Goal: Information Seeking & Learning: Learn about a topic

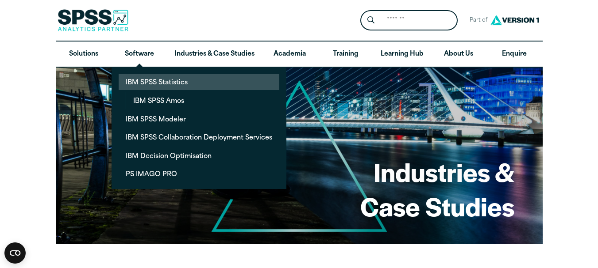
click at [149, 80] on link "IBM SPSS Statistics" at bounding box center [199, 82] width 161 height 16
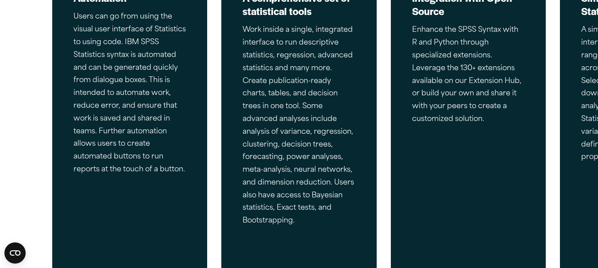
scroll to position [391, 0]
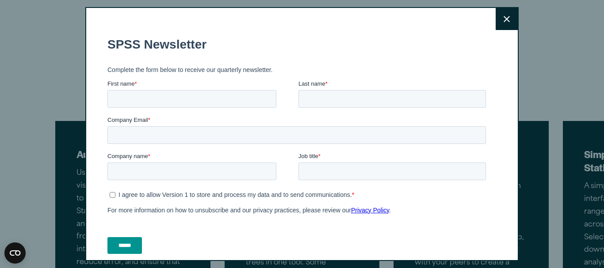
click at [501, 21] on button "Close" at bounding box center [507, 19] width 22 height 22
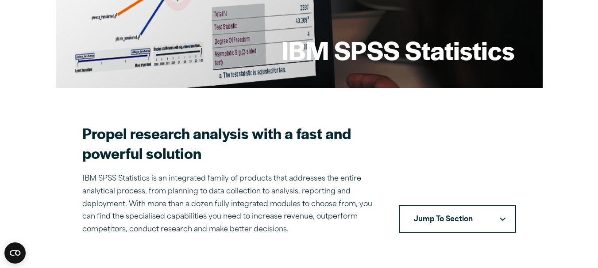
scroll to position [0, 0]
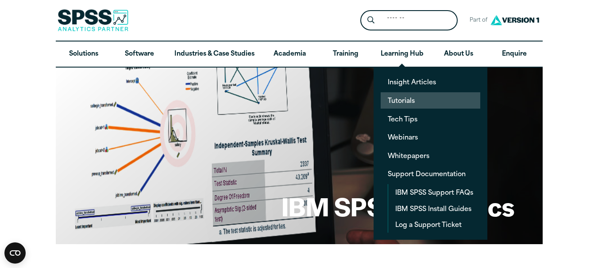
click at [408, 99] on link "Tutorials" at bounding box center [430, 100] width 100 height 16
